Goal: Transaction & Acquisition: Purchase product/service

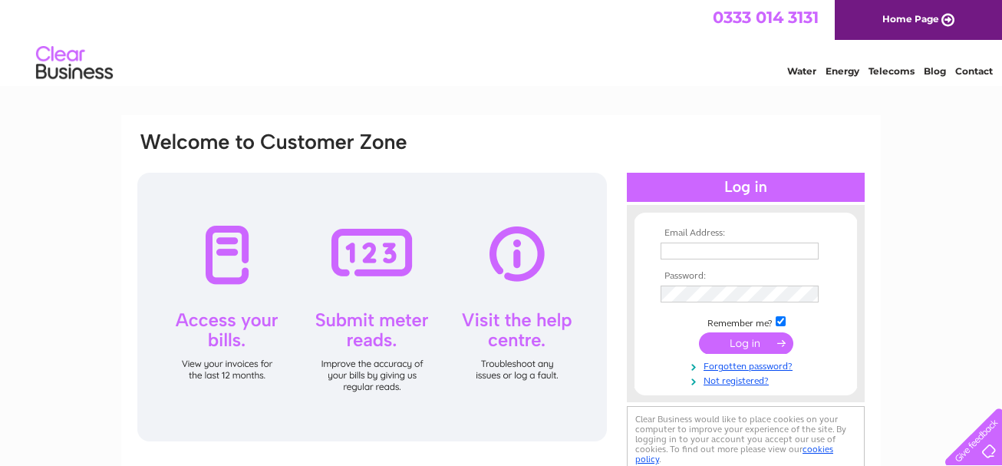
type input "LOTHIANGLAMPING@GMAIL.COM"
click at [738, 336] on input "submit" at bounding box center [746, 342] width 94 height 21
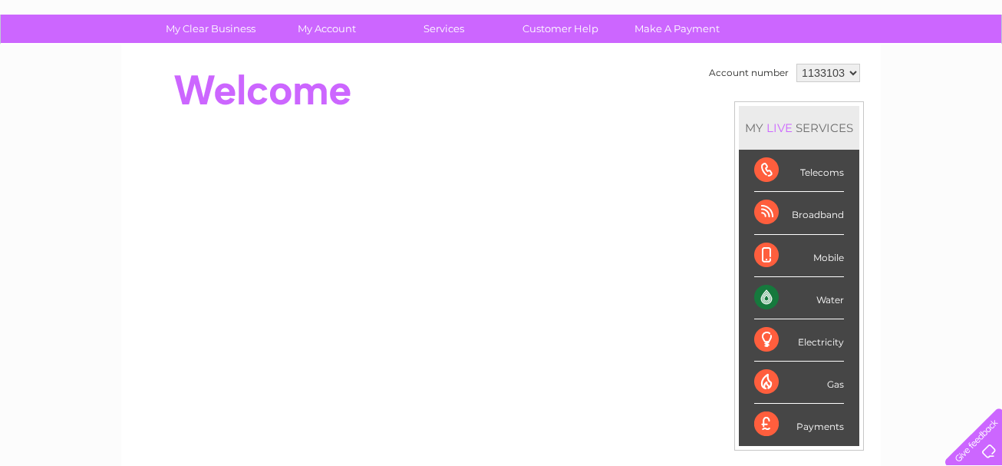
scroll to position [104, 0]
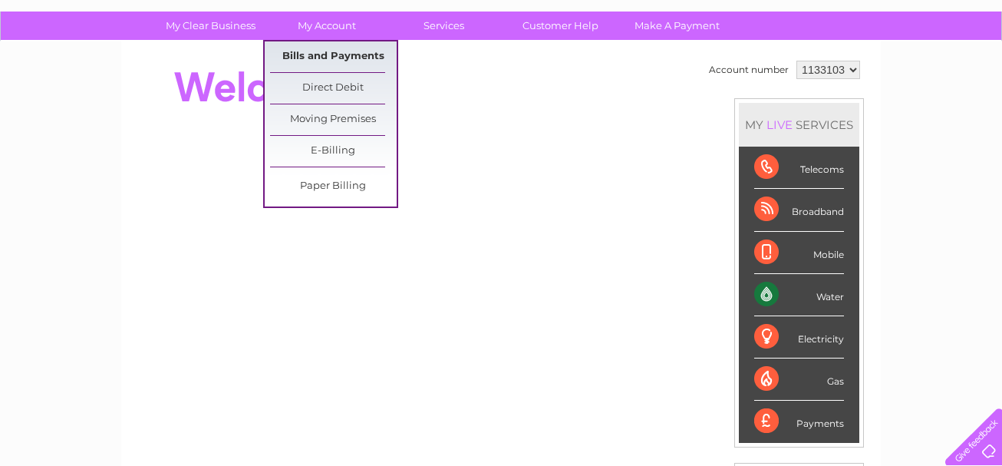
click at [326, 52] on link "Bills and Payments" at bounding box center [333, 56] width 127 height 31
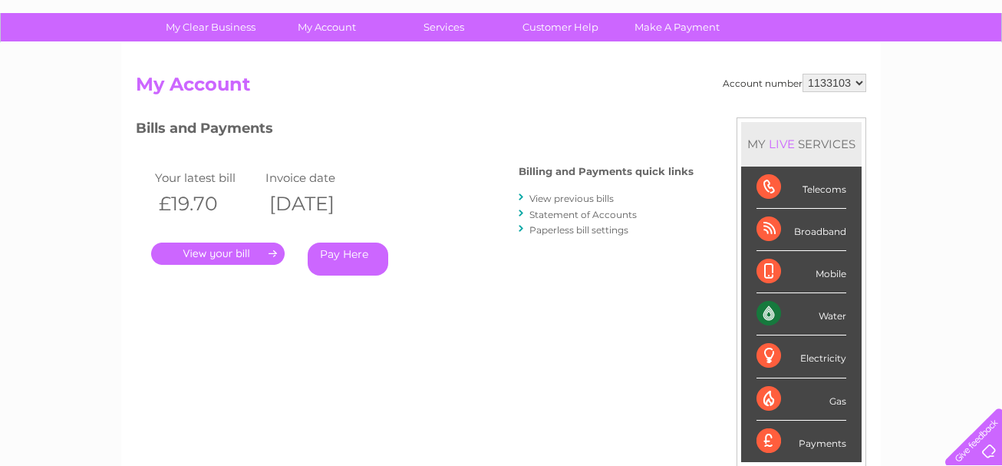
scroll to position [104, 0]
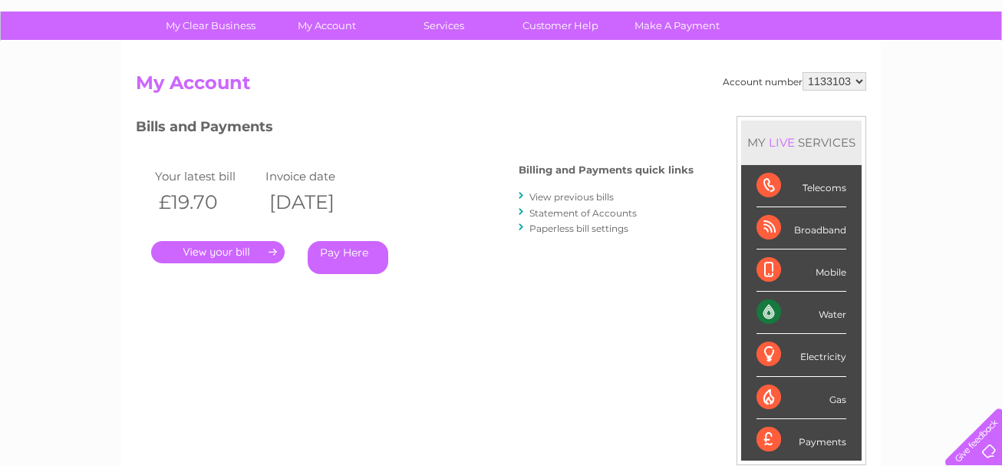
click at [218, 249] on link "." at bounding box center [218, 252] width 134 height 22
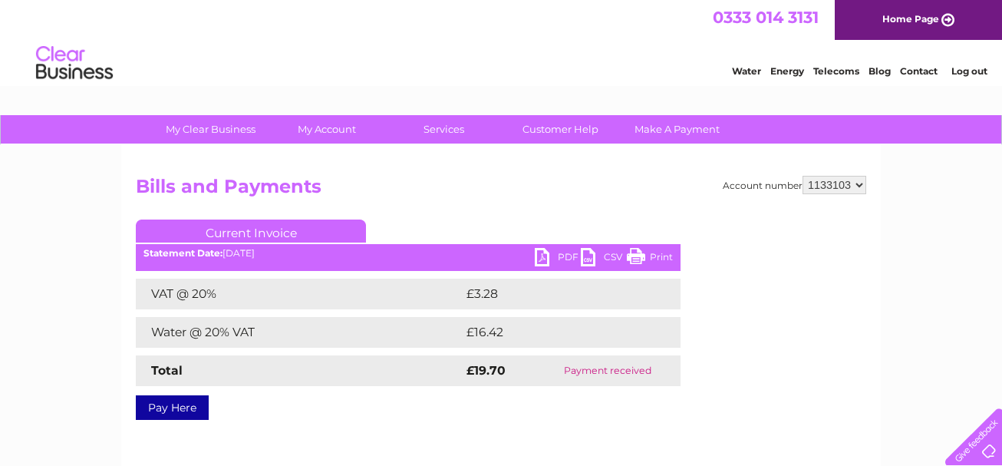
click at [563, 254] on link "PDF" at bounding box center [558, 259] width 46 height 22
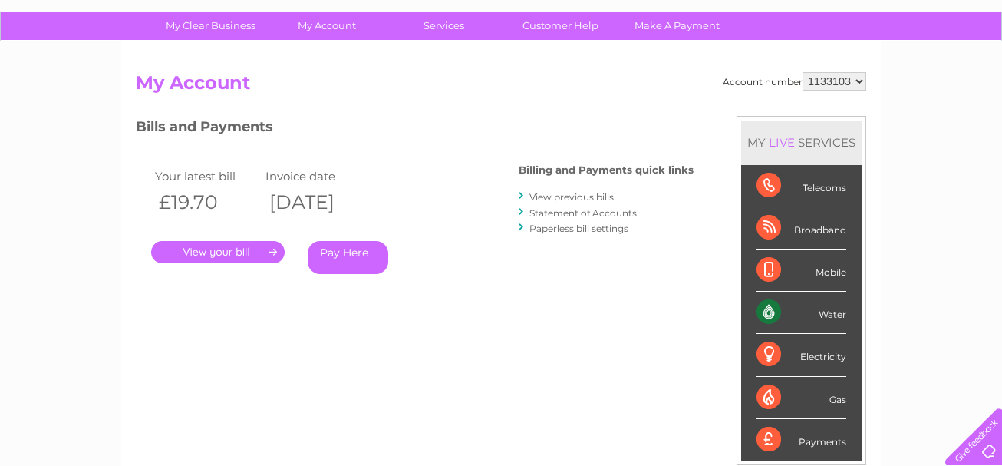
click at [569, 196] on link "View previous bills" at bounding box center [572, 197] width 84 height 12
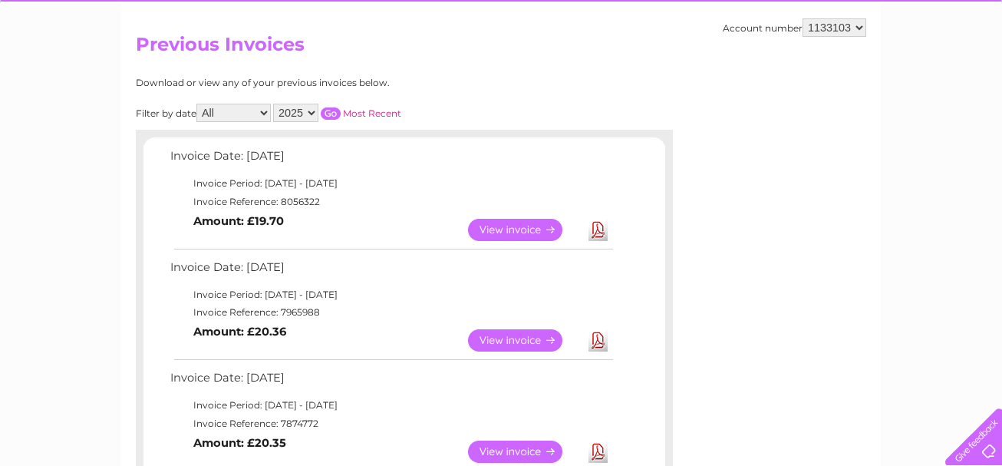
scroll to position [145, 0]
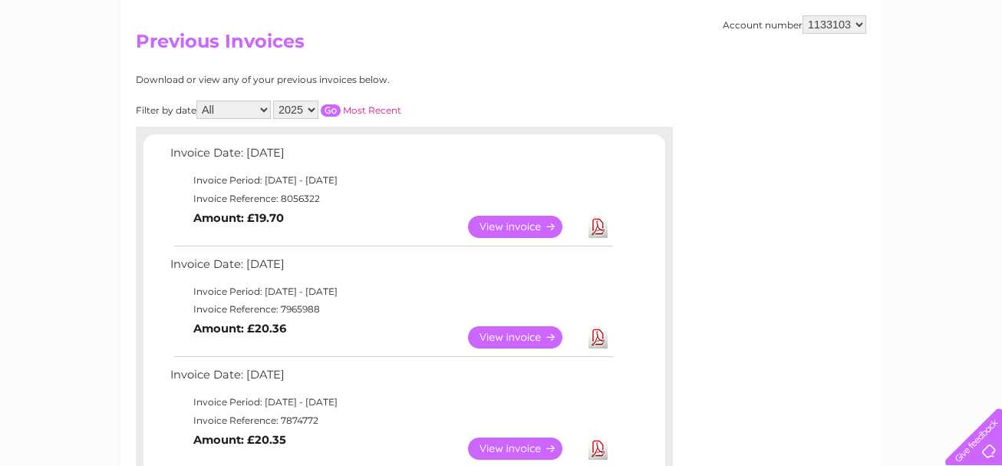
click at [505, 337] on link "View" at bounding box center [524, 337] width 113 height 22
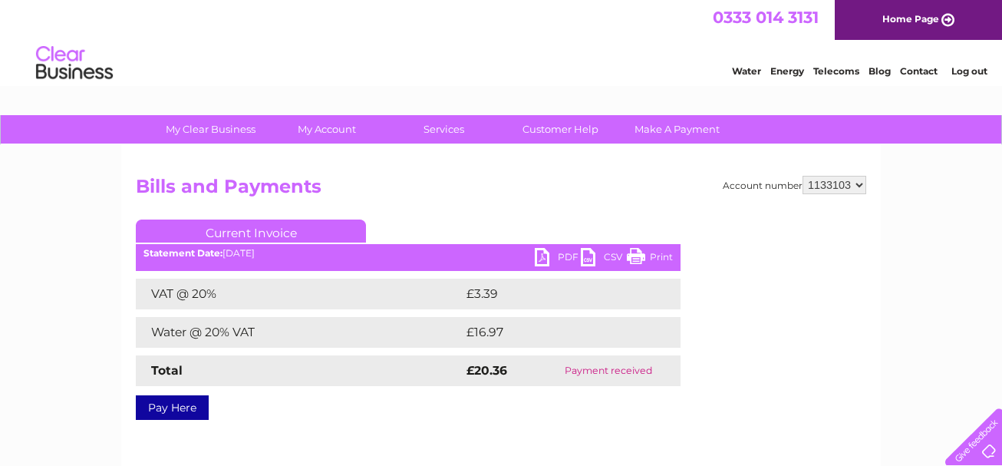
click at [560, 250] on link "PDF" at bounding box center [558, 259] width 46 height 22
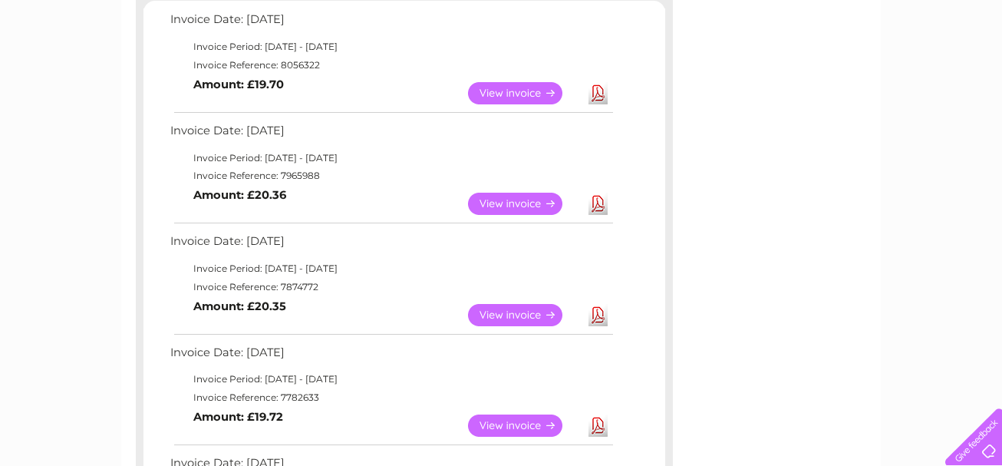
scroll to position [296, 0]
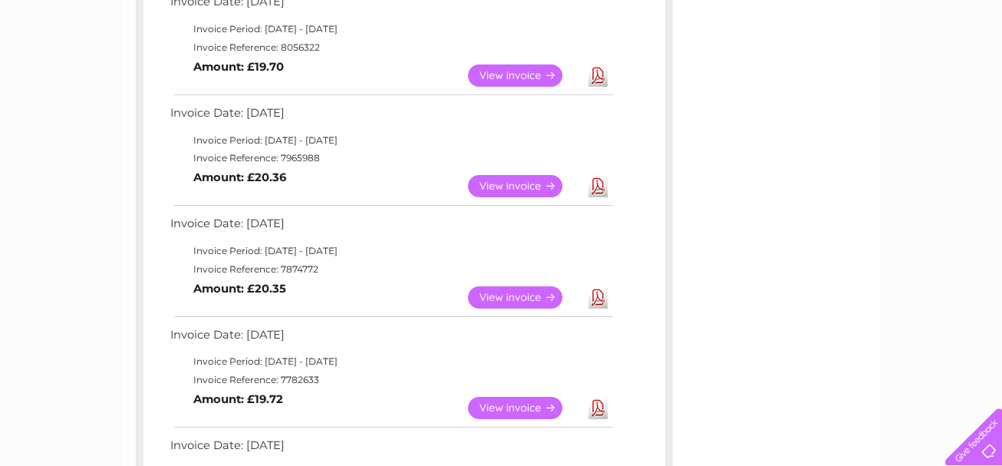
click at [503, 299] on link "View" at bounding box center [524, 297] width 113 height 22
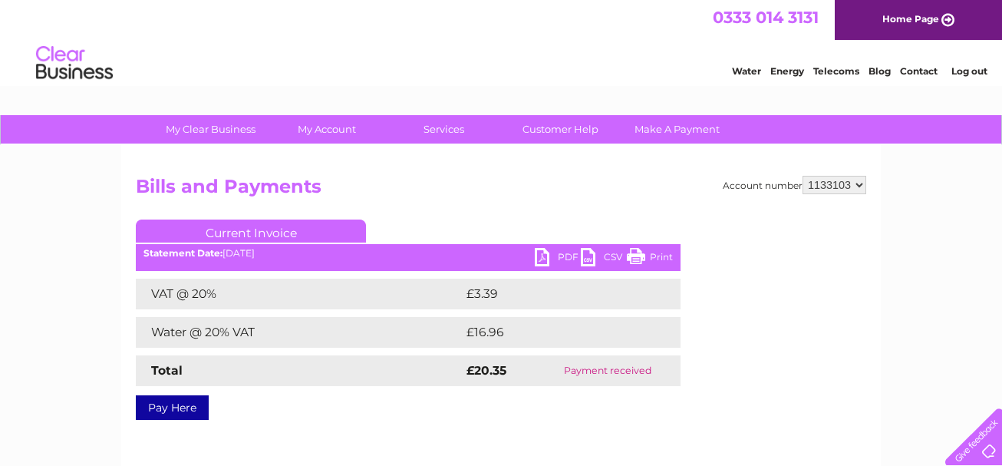
click at [547, 260] on link "PDF" at bounding box center [558, 259] width 46 height 22
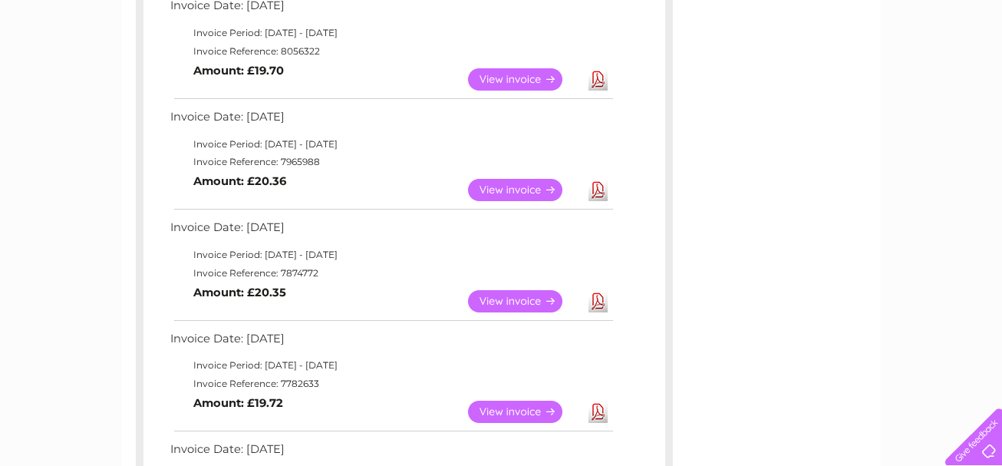
click at [402, 74] on td "View Download Amount: £19.70" at bounding box center [391, 80] width 449 height 38
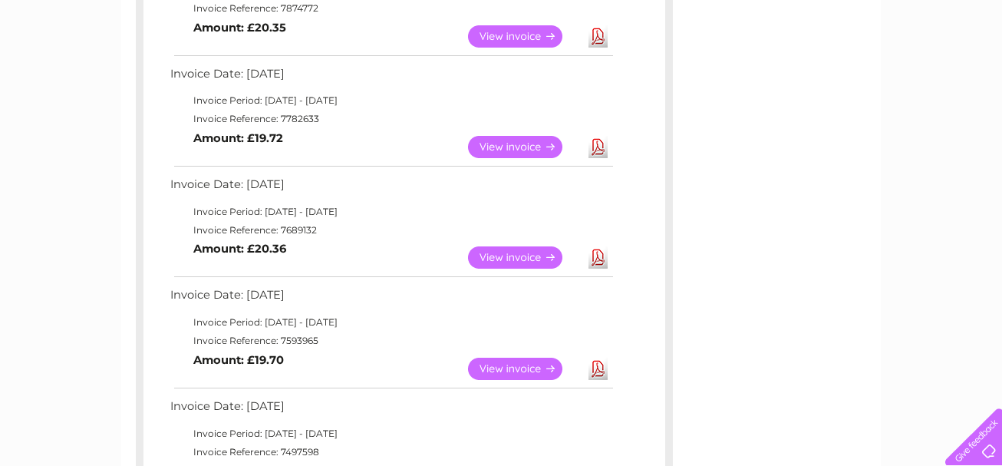
scroll to position [572, 0]
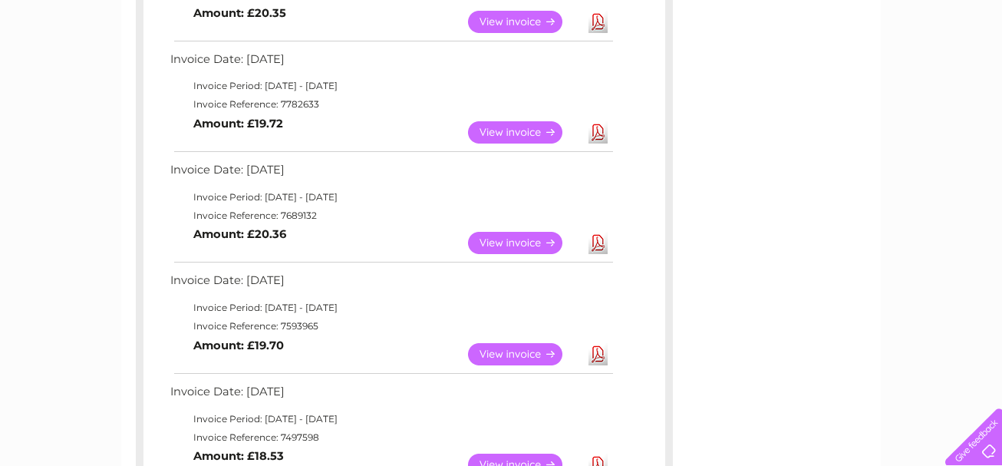
click at [527, 131] on link "View" at bounding box center [524, 132] width 113 height 22
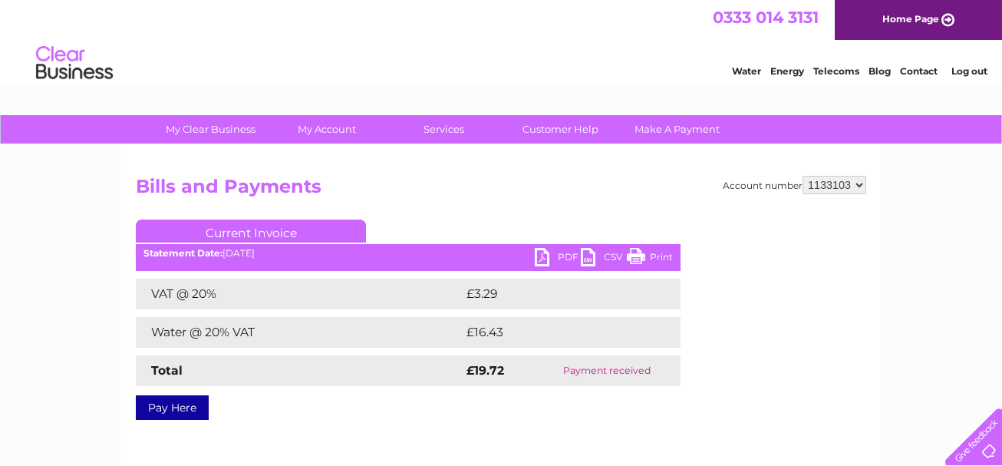
click at [539, 256] on link "PDF" at bounding box center [558, 259] width 46 height 22
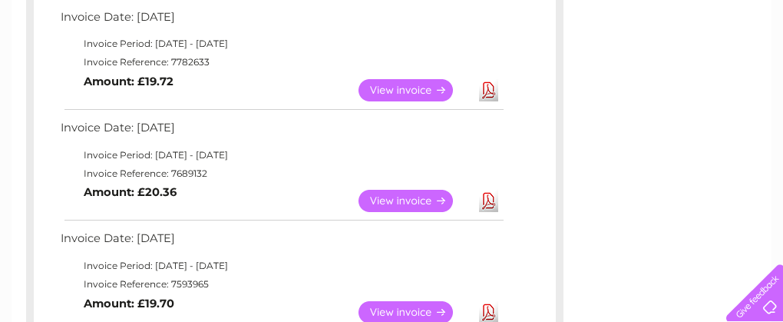
scroll to position [602, 0]
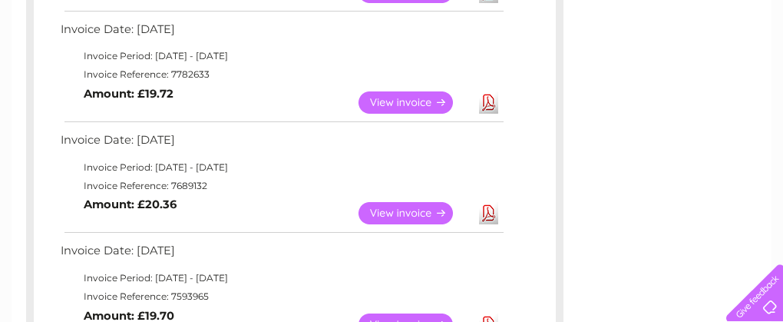
click at [488, 213] on link "Download" at bounding box center [488, 213] width 19 height 22
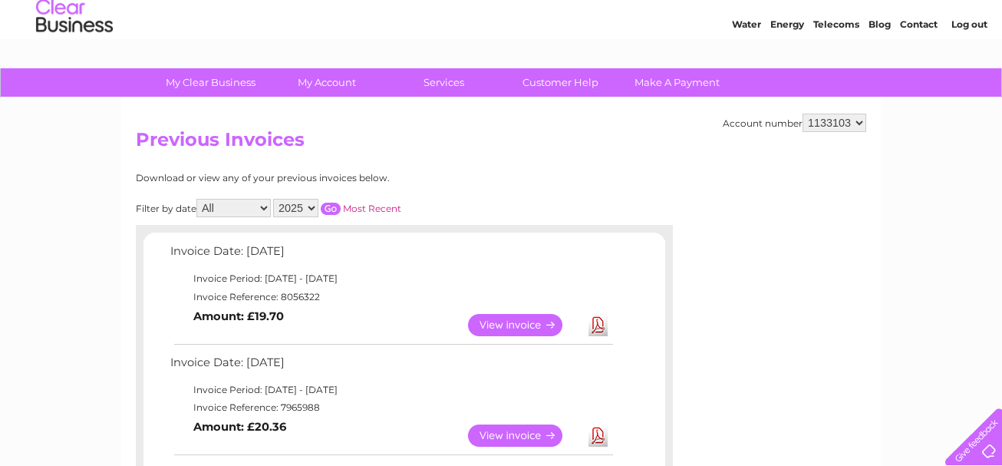
scroll to position [38, 0]
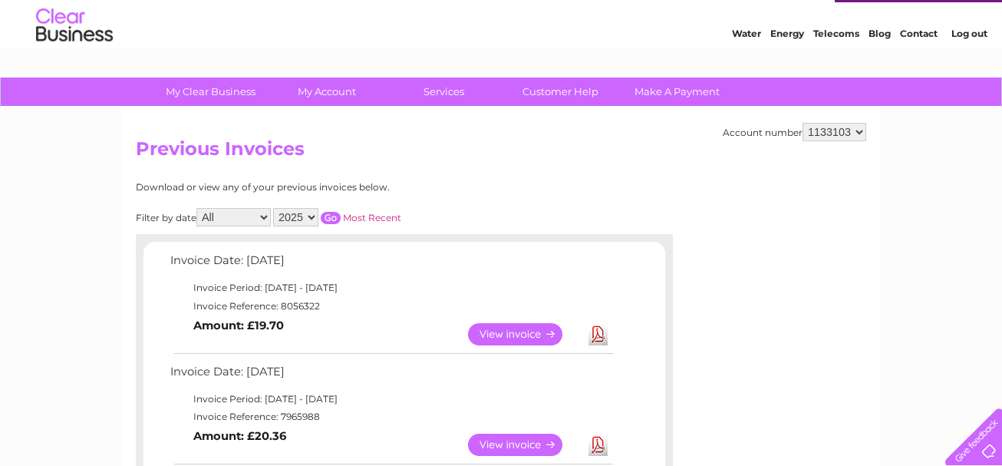
click at [858, 135] on select "1133103 1147104" at bounding box center [835, 132] width 64 height 18
select select "1147104"
click at [803, 123] on select "1133103 1147104" at bounding box center [835, 132] width 64 height 18
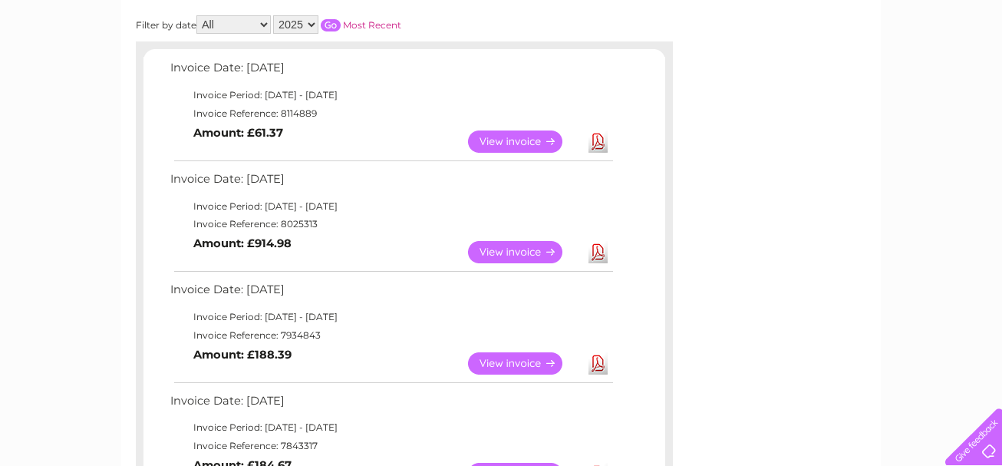
scroll to position [233, 0]
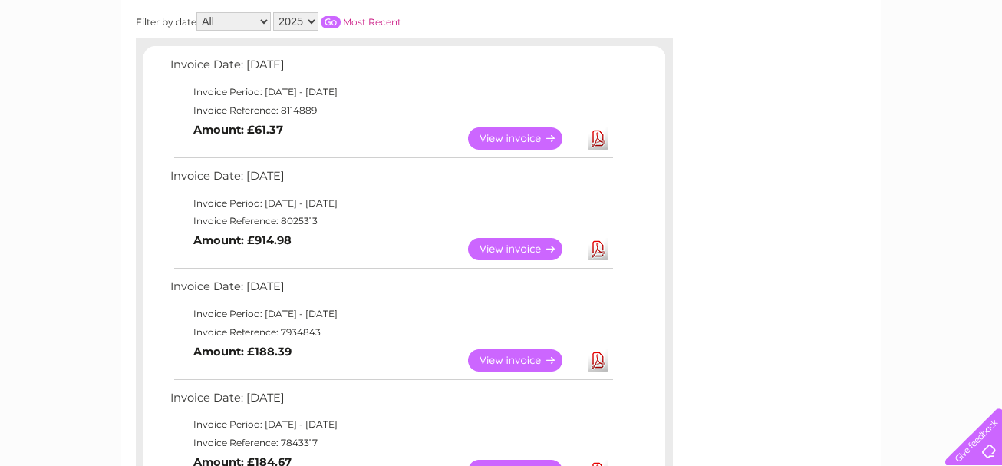
click at [527, 137] on link "View" at bounding box center [524, 138] width 113 height 22
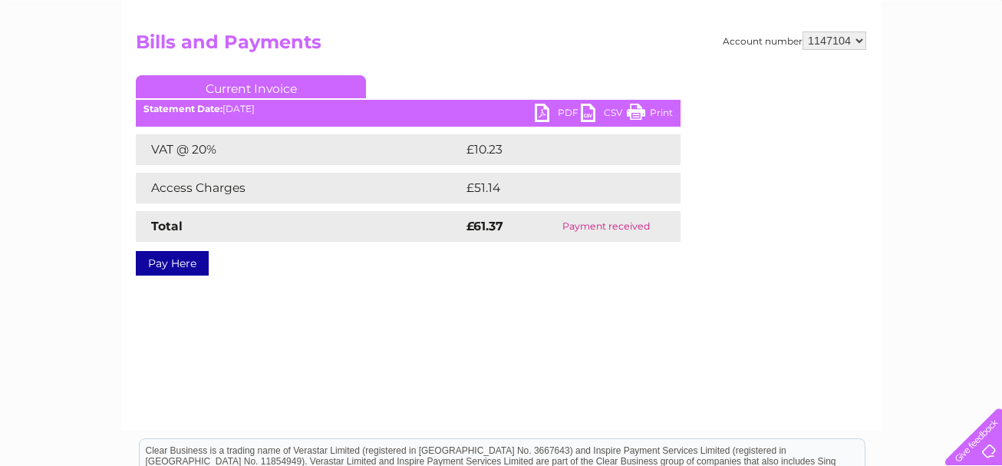
scroll to position [147, 0]
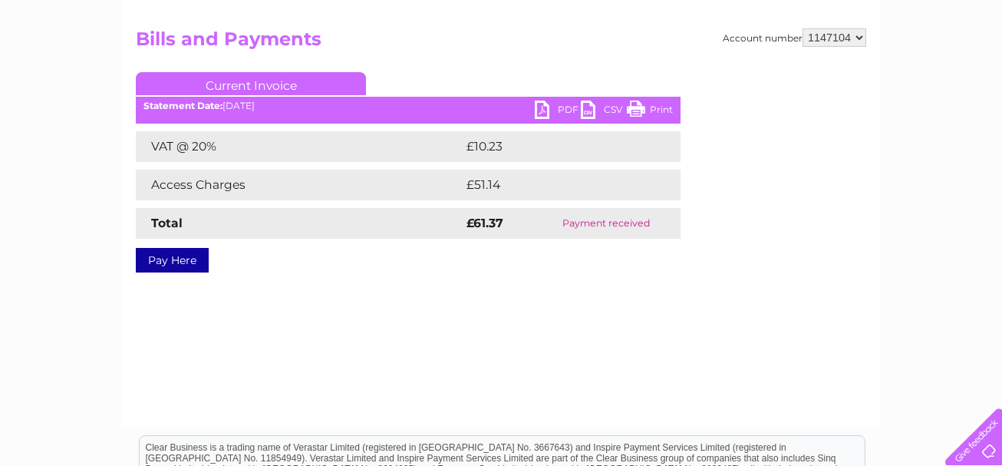
click at [160, 256] on link "Pay Here" at bounding box center [172, 260] width 73 height 25
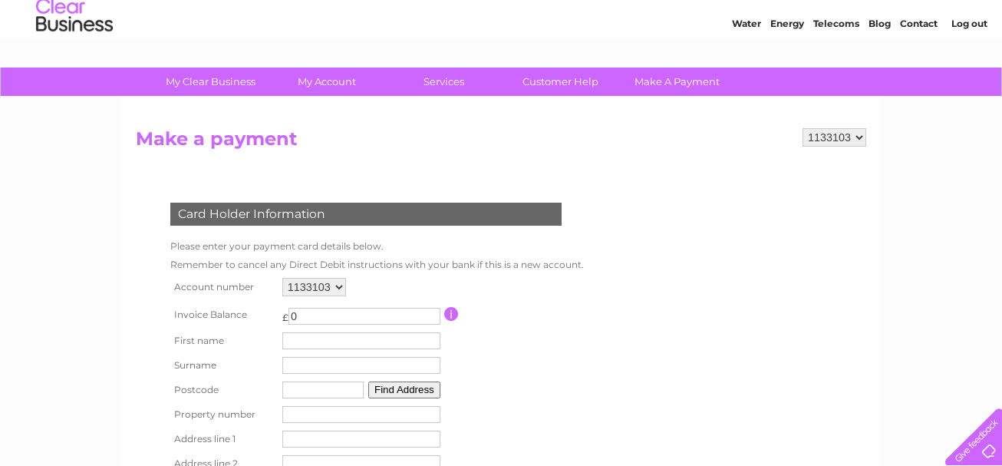
scroll to position [46, 0]
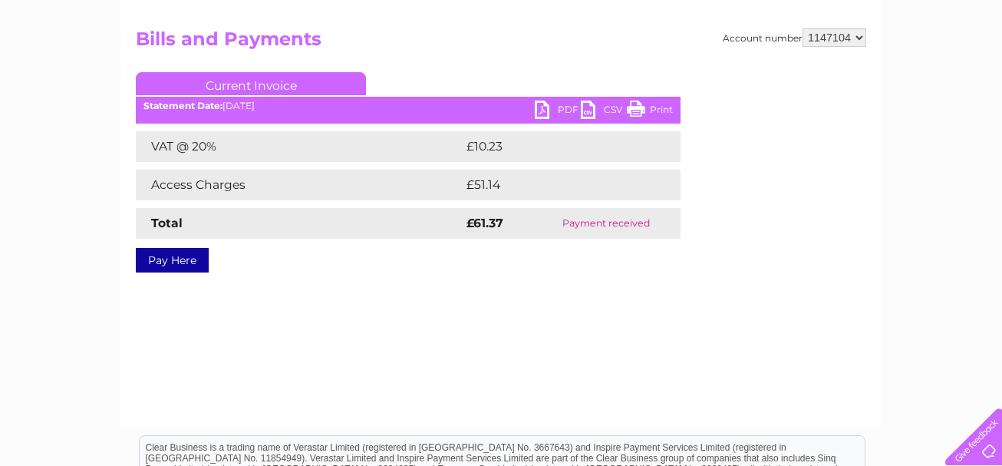
click at [565, 105] on link "PDF" at bounding box center [558, 112] width 46 height 22
click at [563, 107] on link "PDF" at bounding box center [558, 112] width 46 height 22
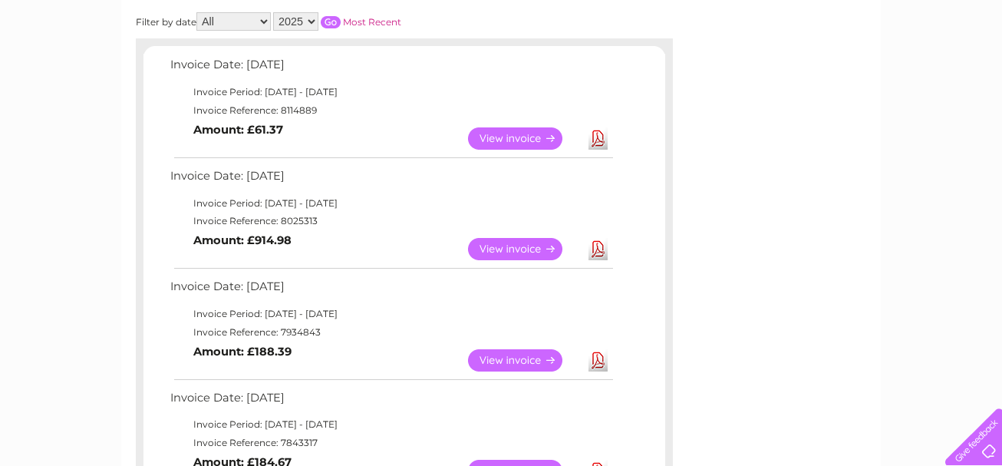
click at [598, 244] on link "Download" at bounding box center [598, 249] width 19 height 22
